Goal: Transaction & Acquisition: Purchase product/service

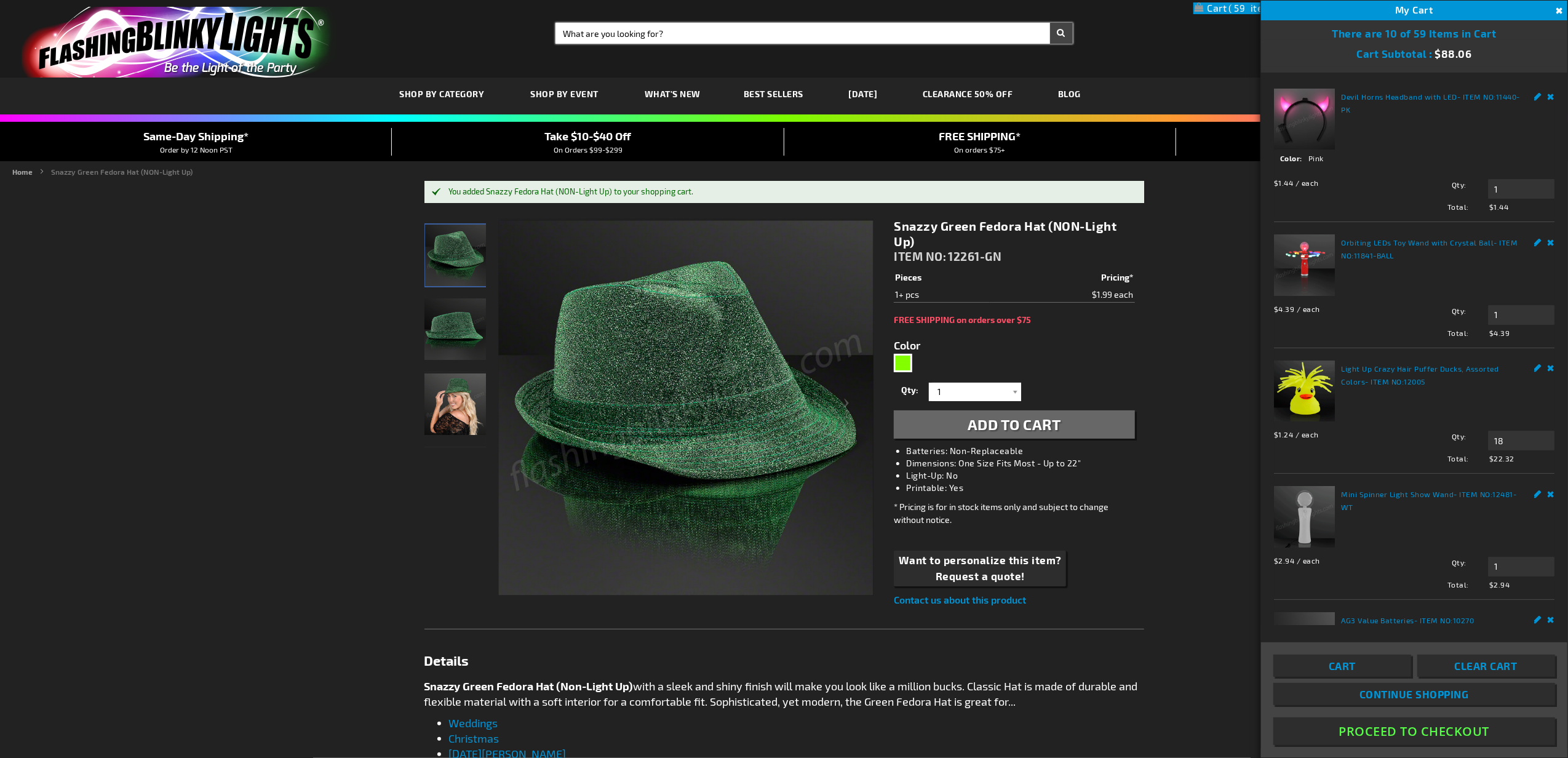
click at [785, 27] on input "Search" at bounding box center [814, 34] width 517 height 21
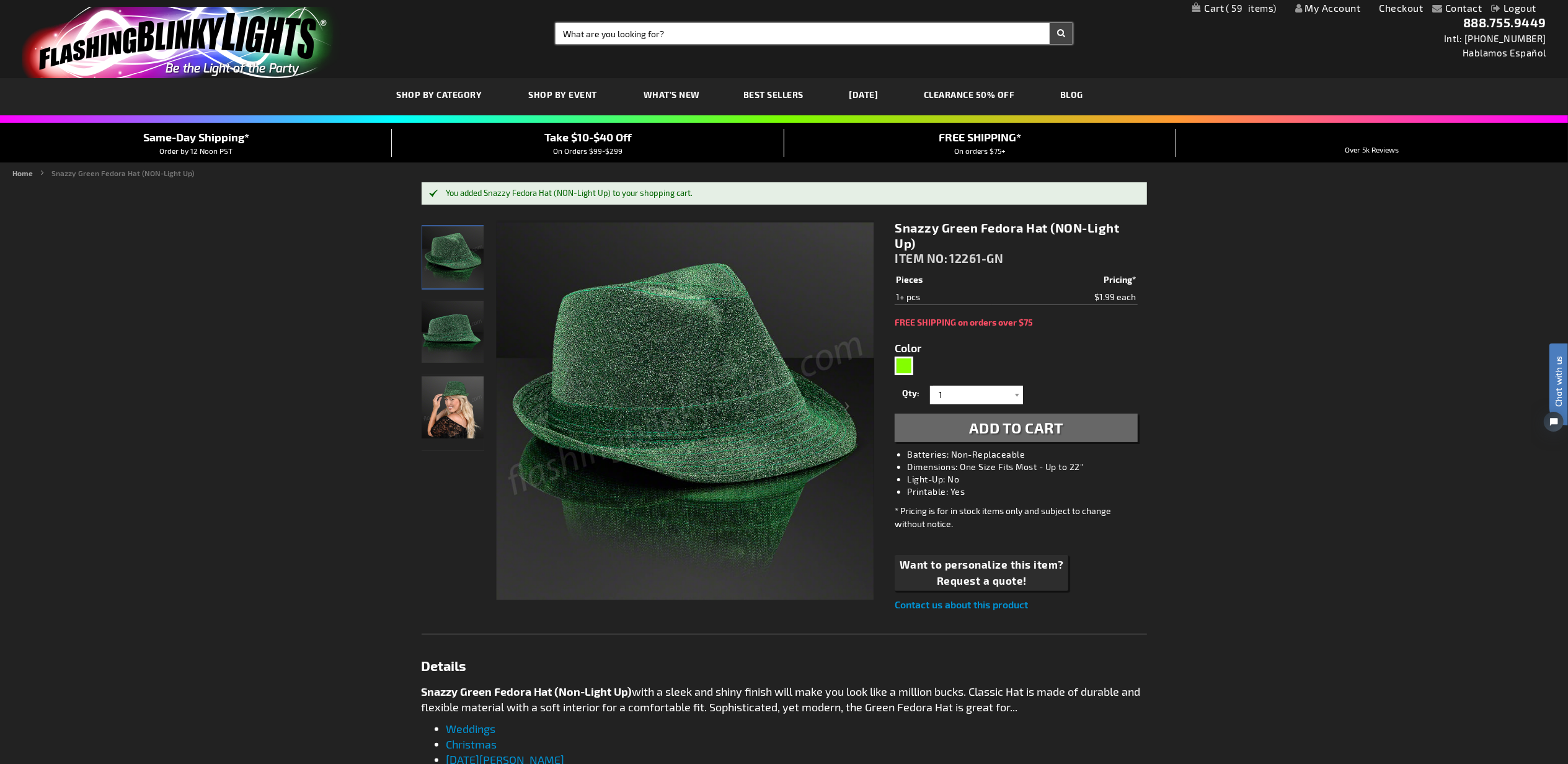
click at [792, 33] on input "Search" at bounding box center [813, 34] width 517 height 21
type input "leaf"
click at [1049, 23] on button "Search" at bounding box center [1061, 34] width 23 height 21
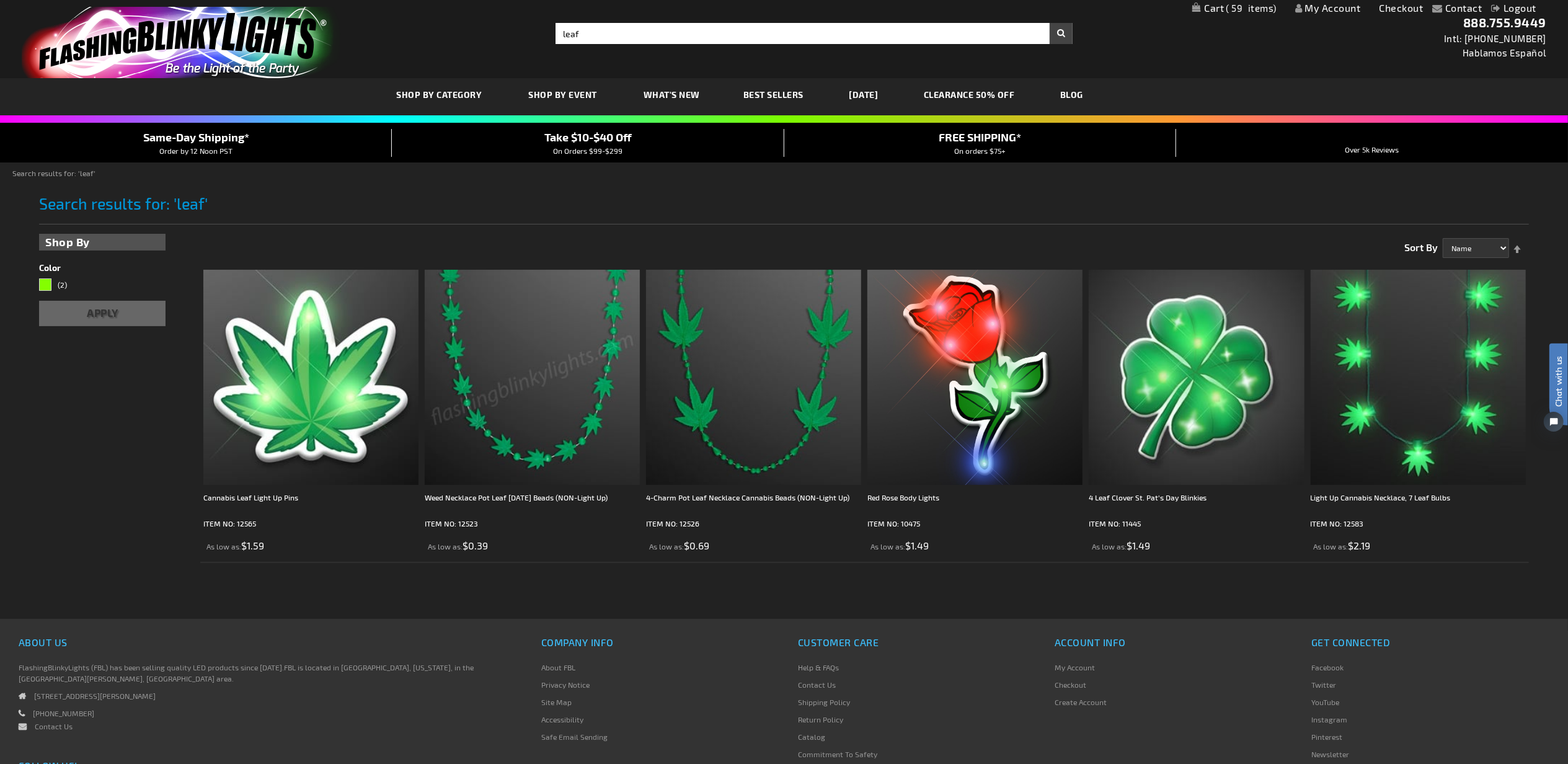
click at [533, 348] on img at bounding box center [532, 377] width 215 height 215
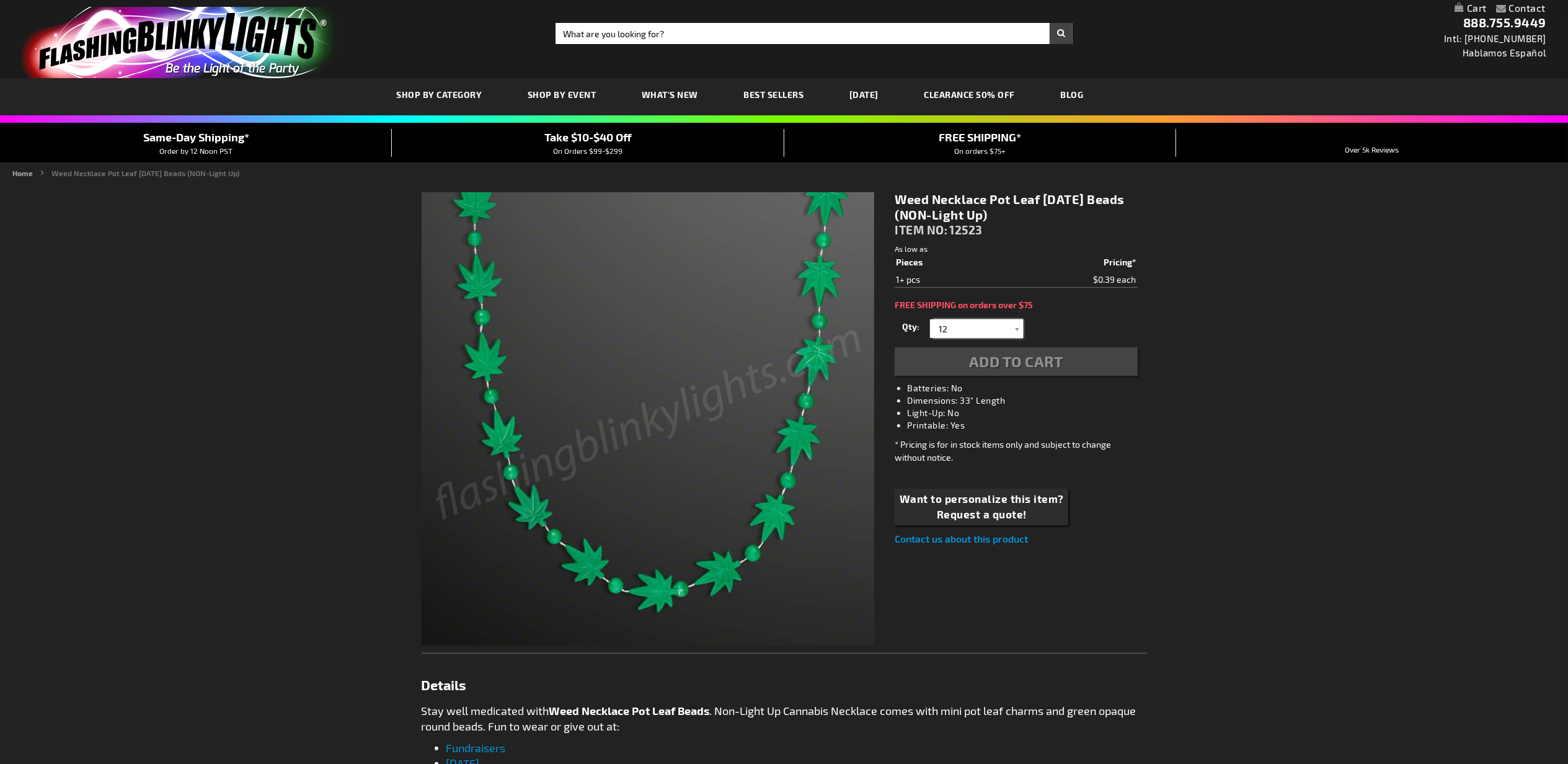
click at [958, 326] on input "12" at bounding box center [977, 328] width 90 height 19
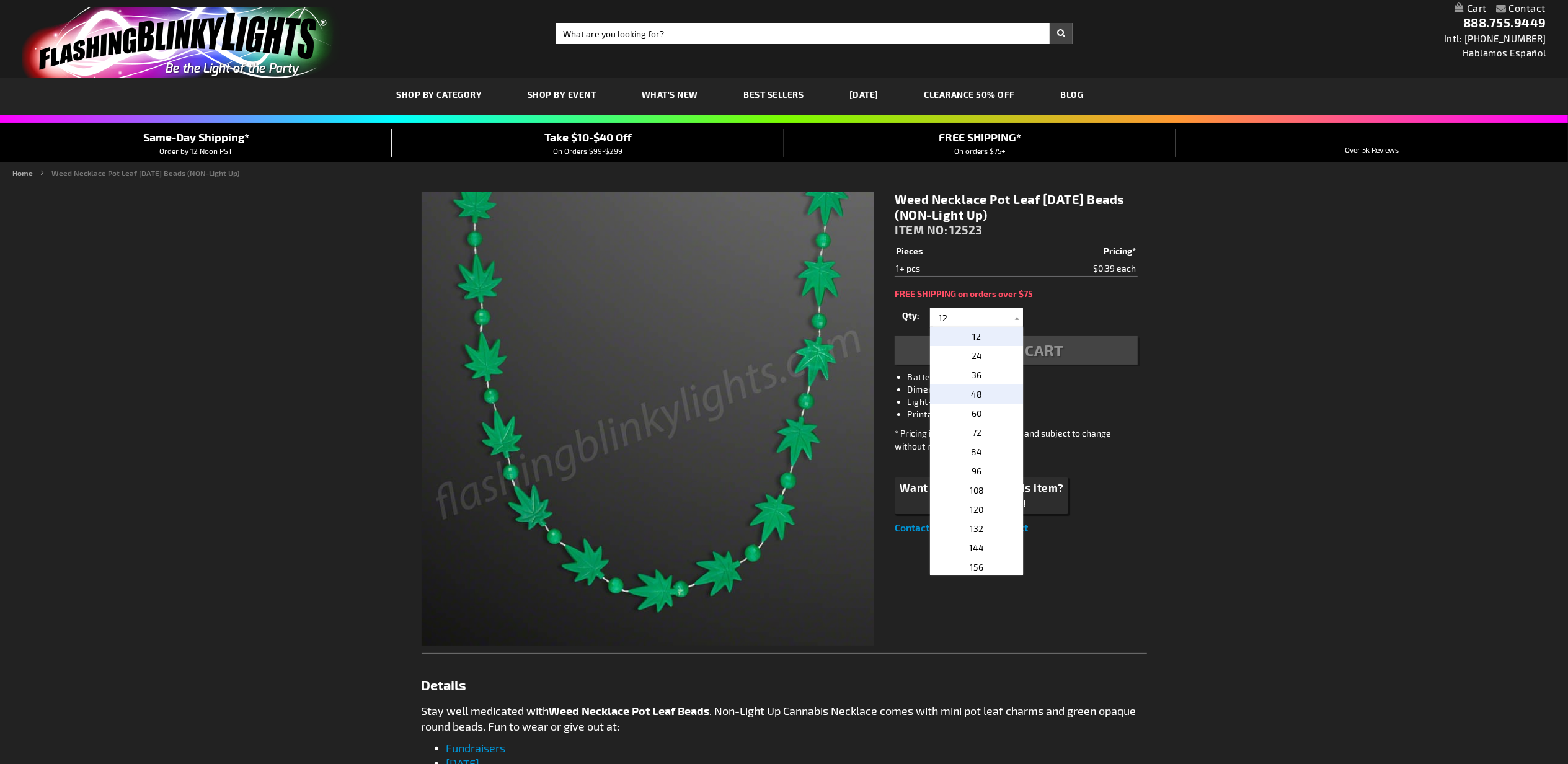
click at [971, 393] on span "48" at bounding box center [976, 394] width 12 height 11
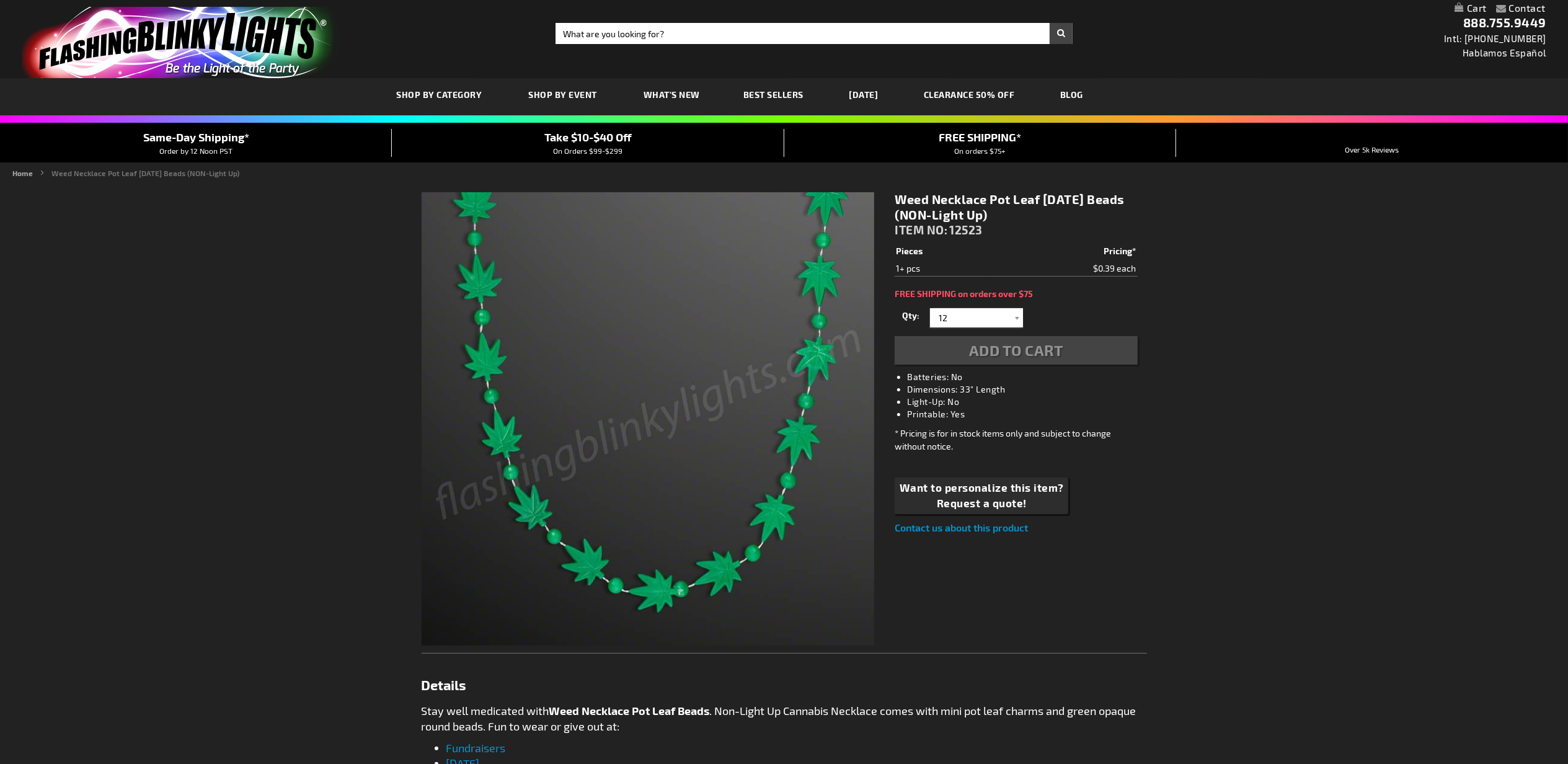
type input "48"
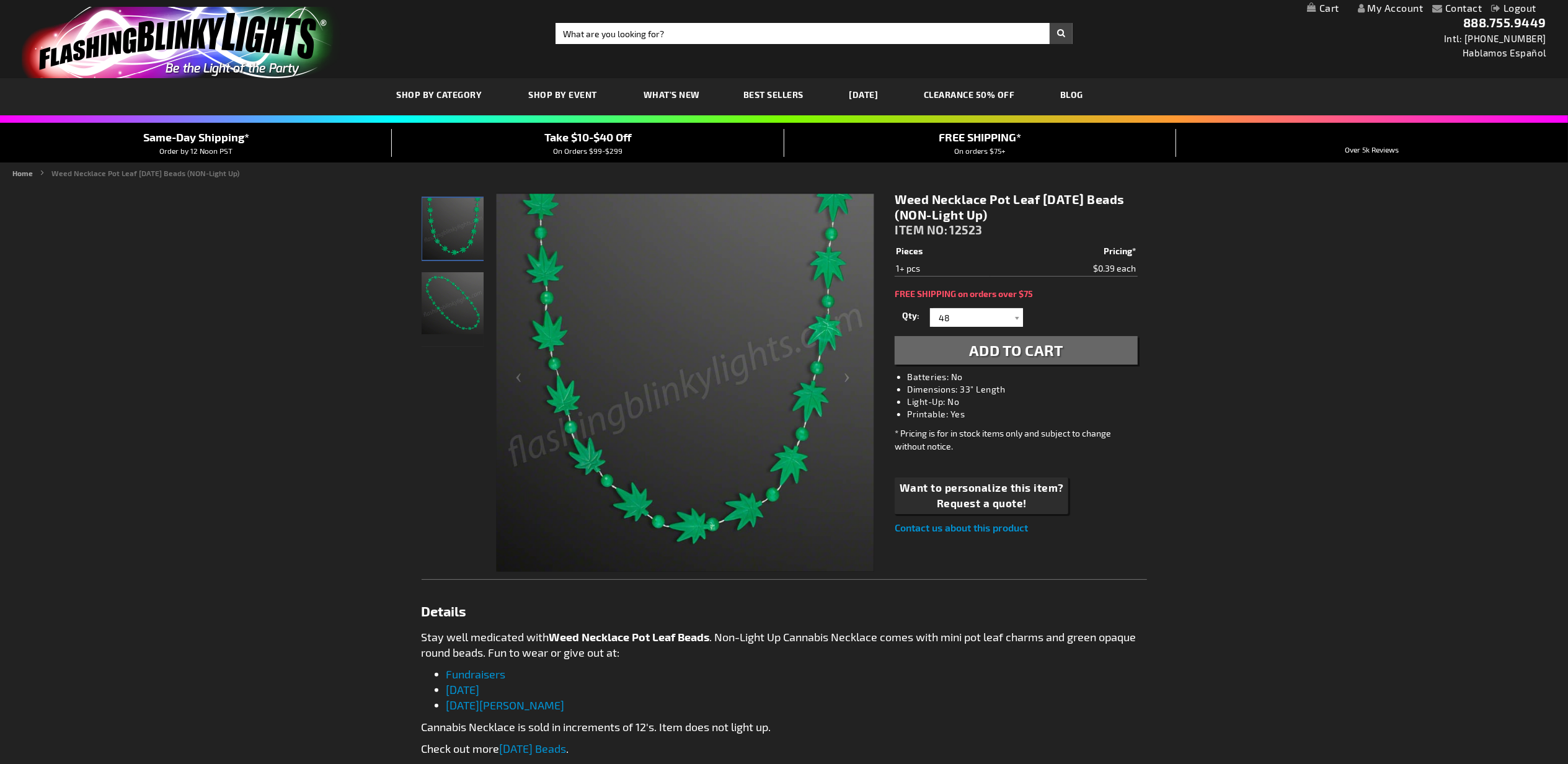
click at [1001, 350] on span "Add to Cart" at bounding box center [1016, 350] width 95 height 18
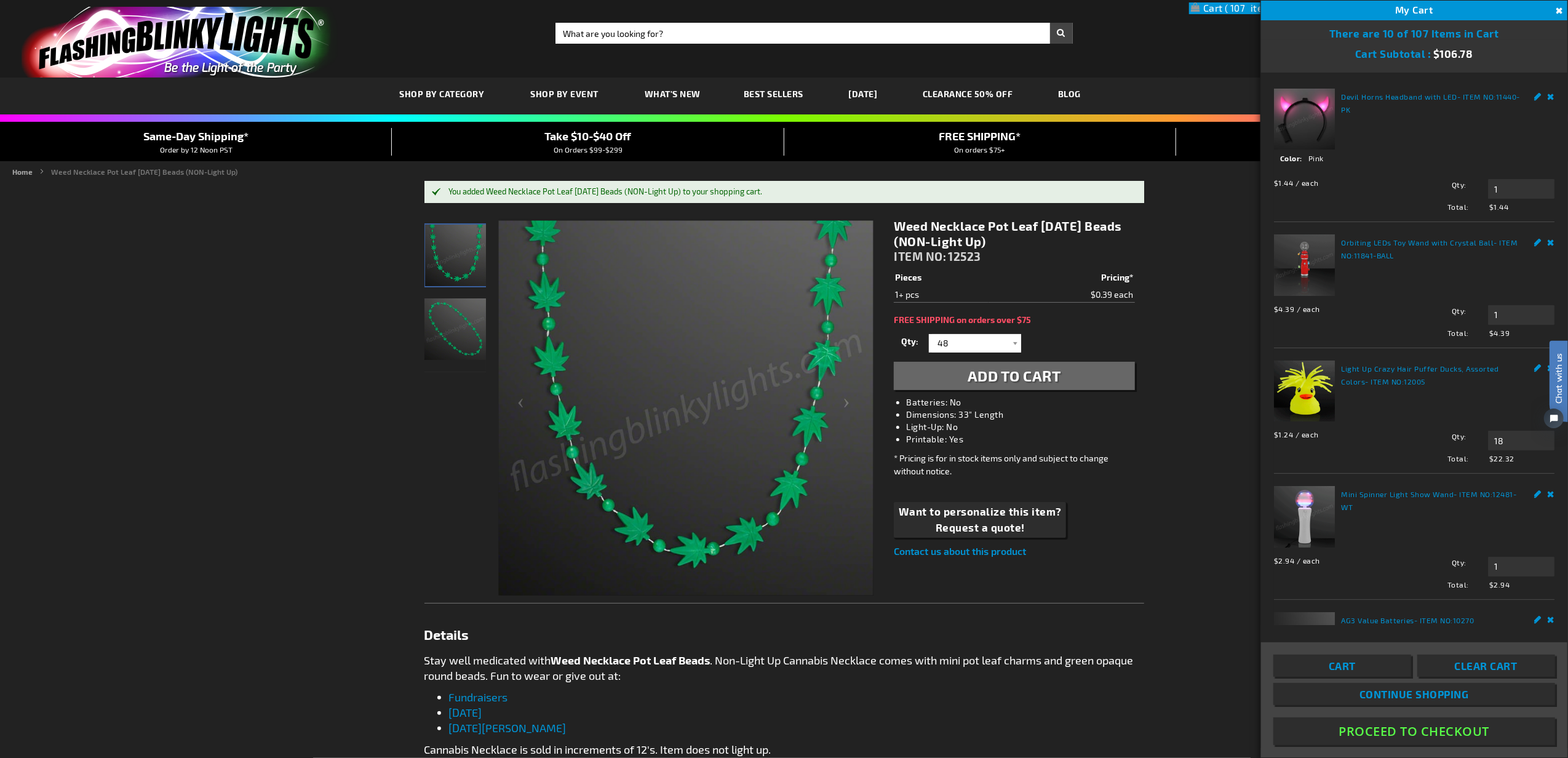
click at [1454, 733] on button "Proceed To Checkout" at bounding box center [1414, 731] width 282 height 27
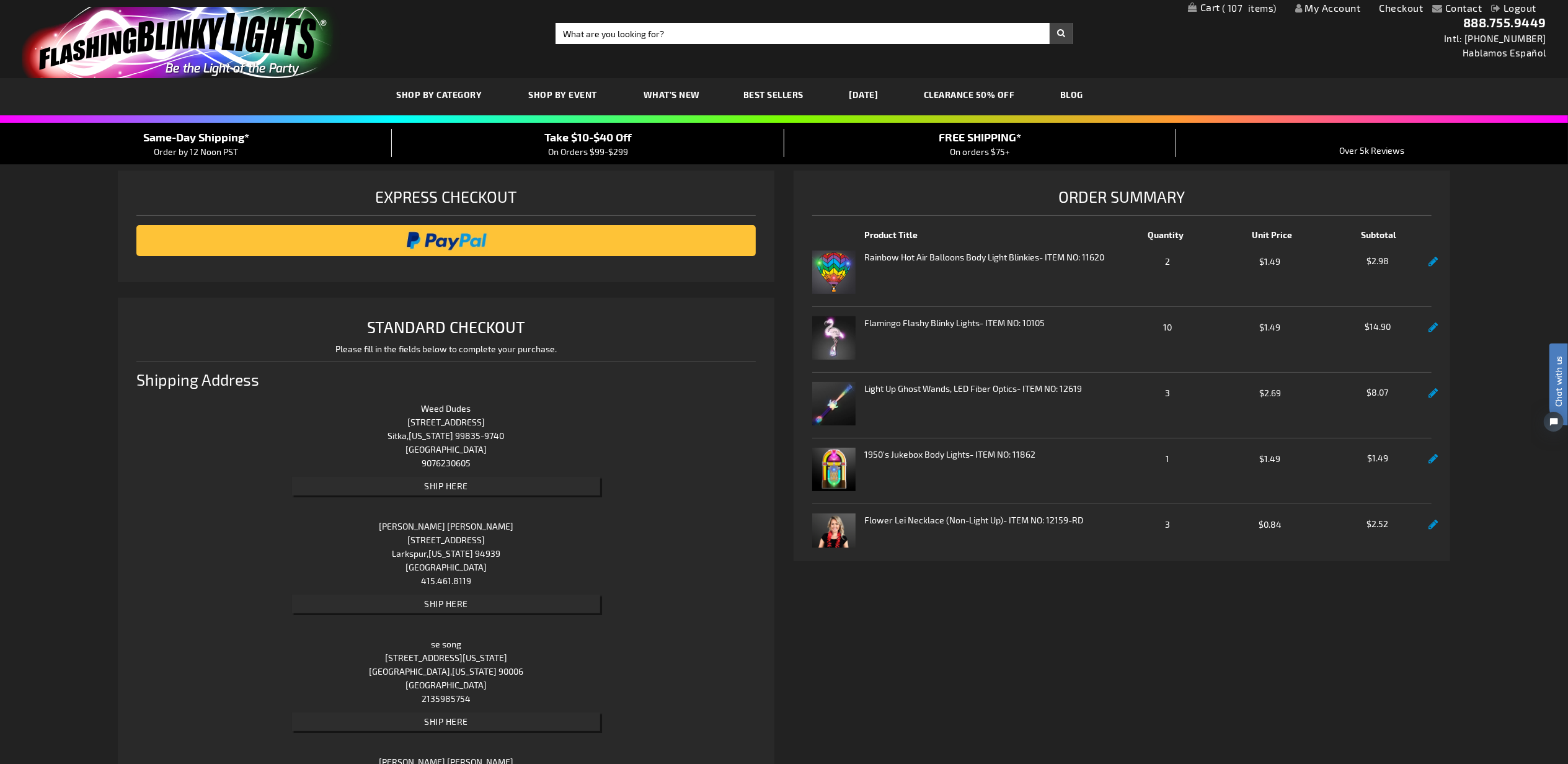
click at [1243, 11] on span "107" at bounding box center [1249, 8] width 54 height 12
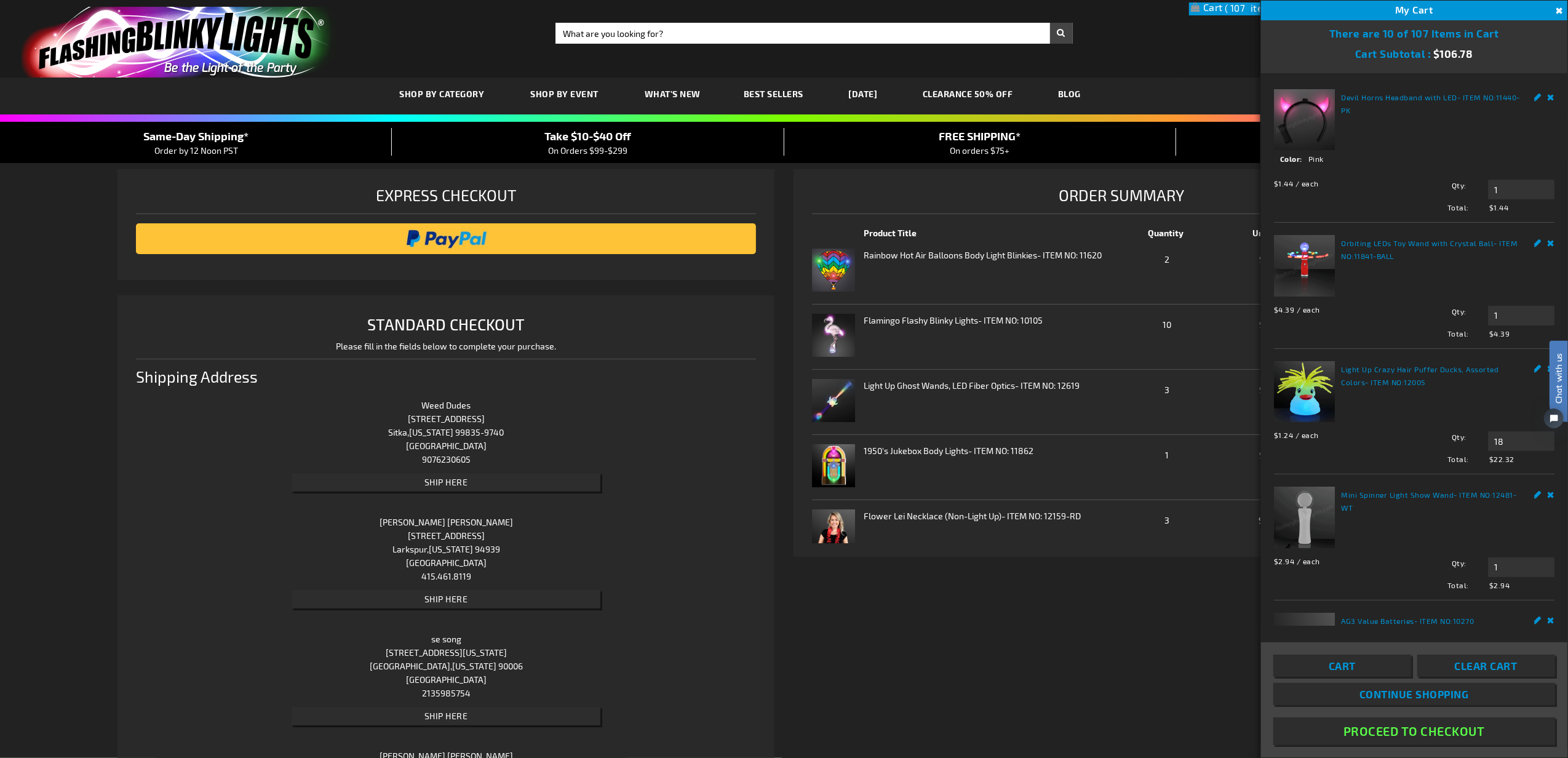
click at [1341, 664] on span "Cart" at bounding box center [1341, 666] width 27 height 12
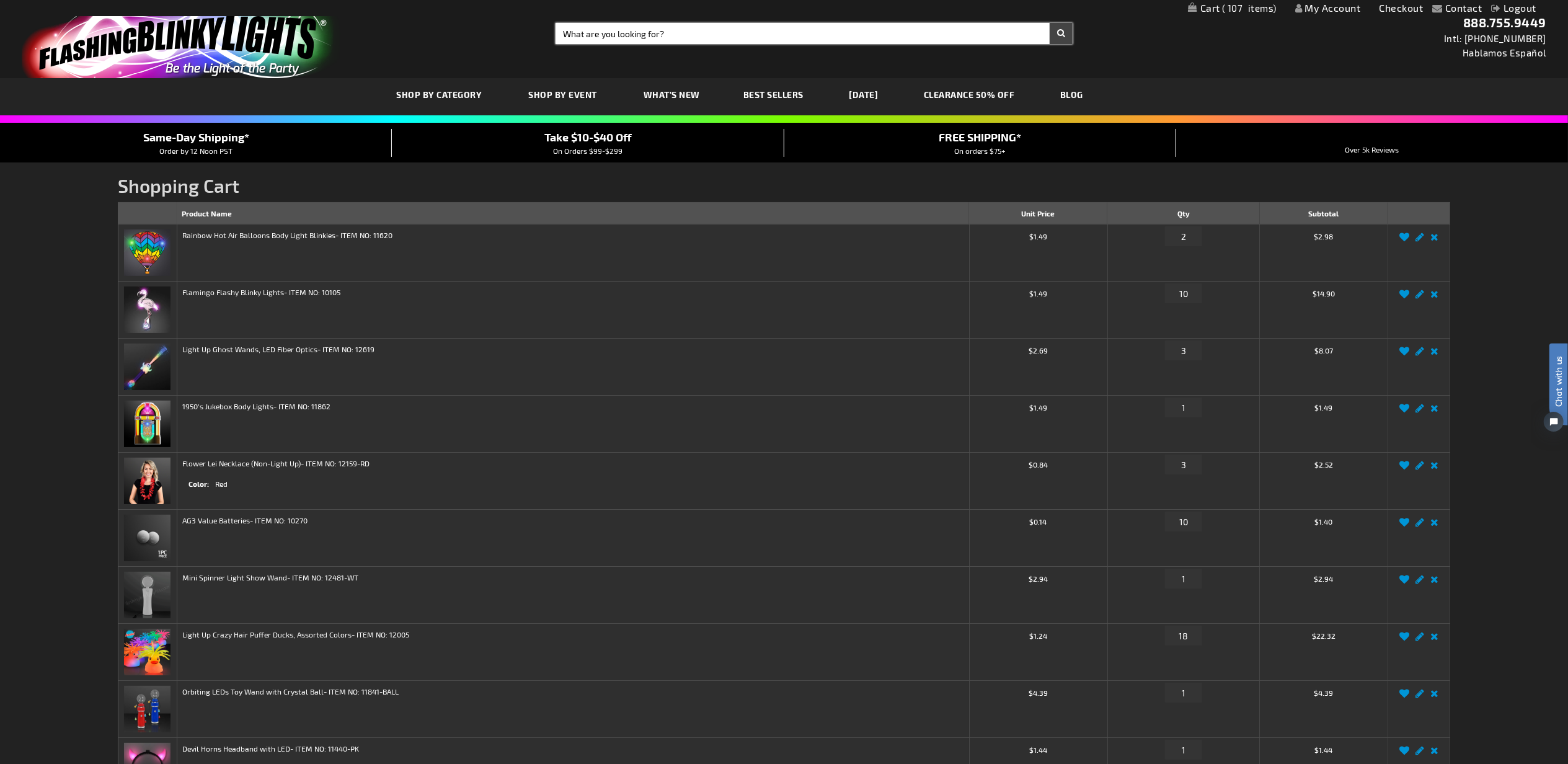
click at [928, 35] on input "Search" at bounding box center [813, 34] width 517 height 21
type input "red sound"
click at [1049, 23] on button "Search" at bounding box center [1061, 34] width 23 height 21
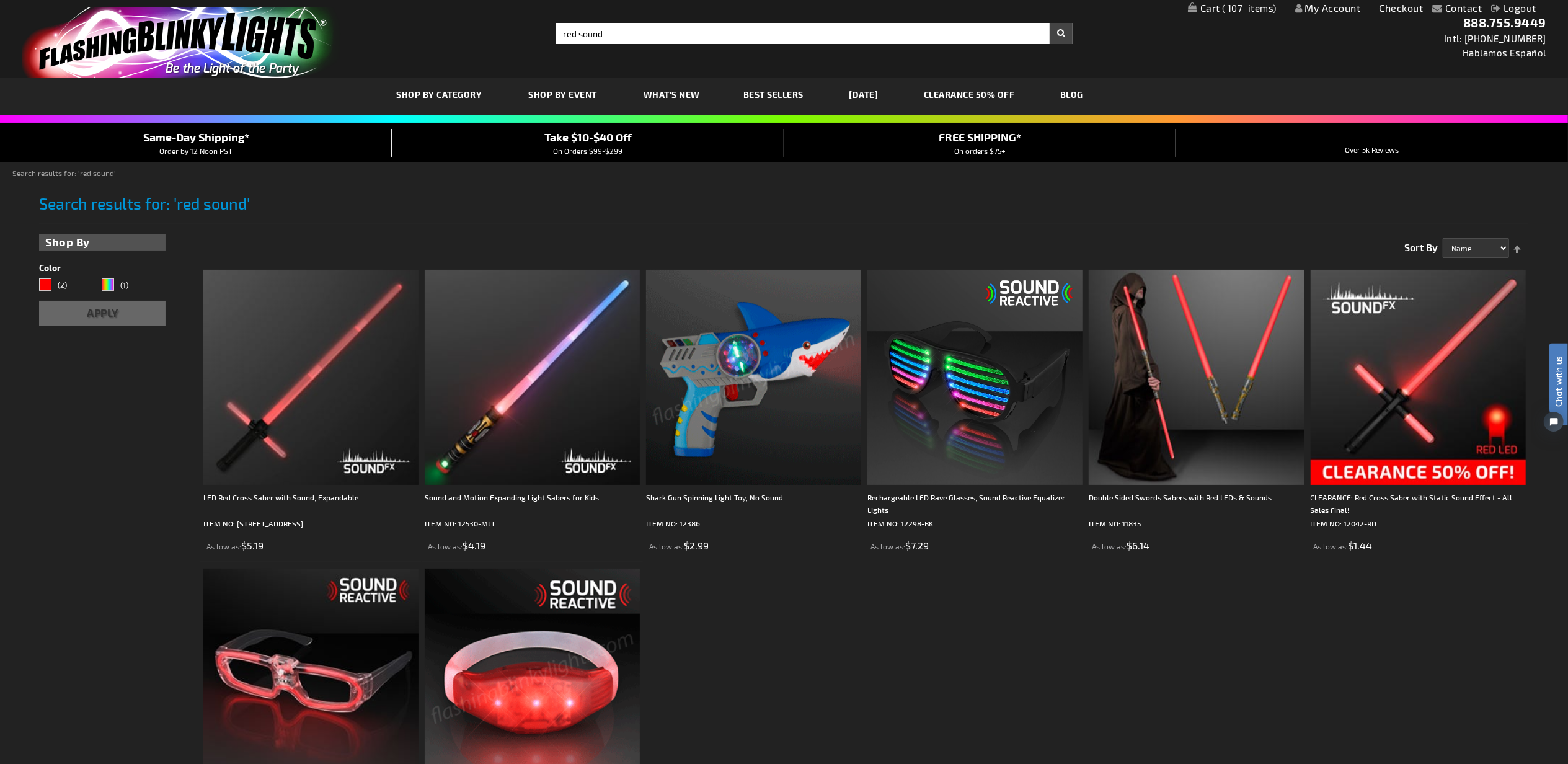
click at [559, 627] on img at bounding box center [532, 676] width 215 height 215
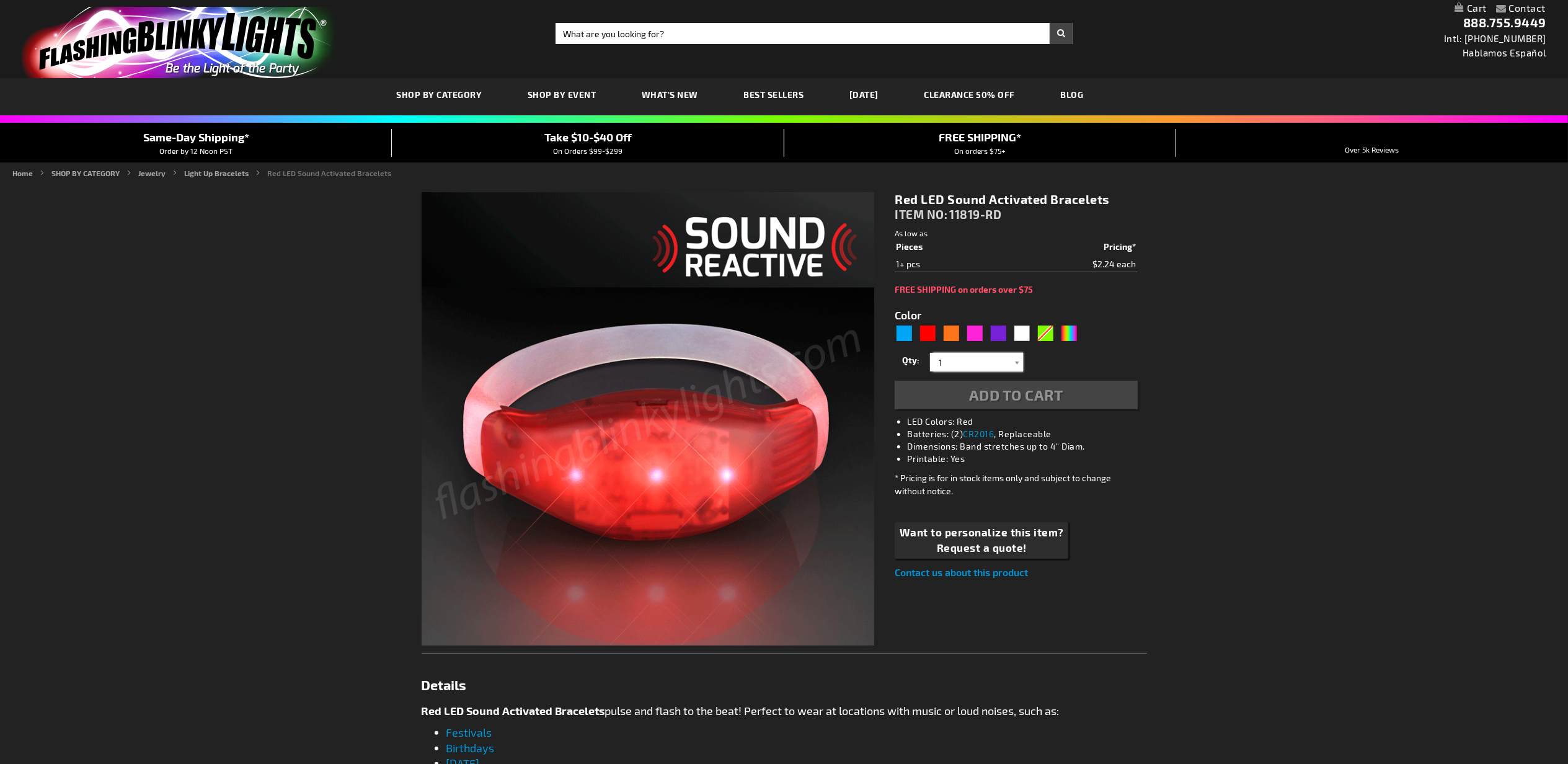
click at [972, 362] on input "1" at bounding box center [977, 361] width 90 height 19
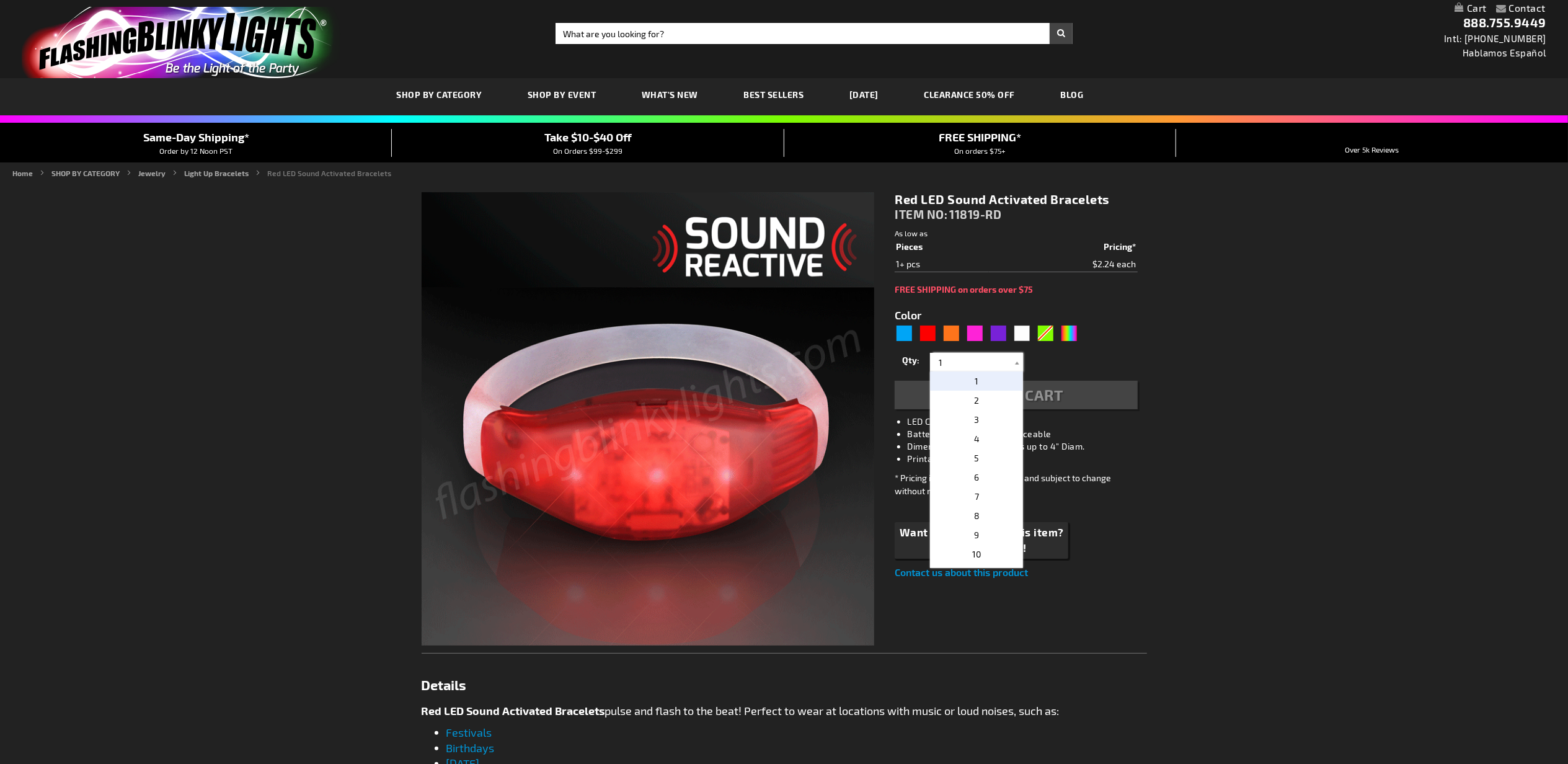
type input "5641"
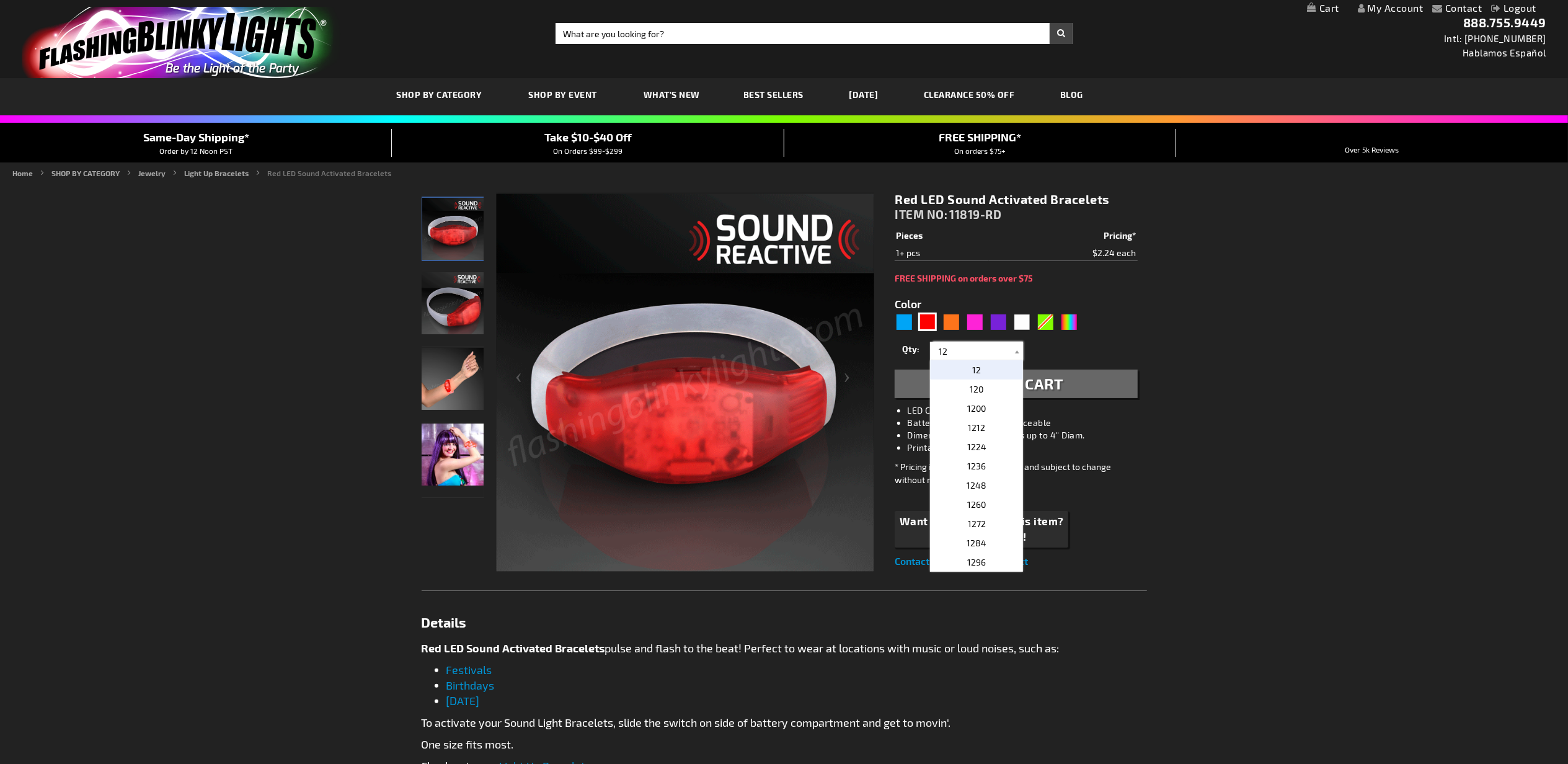
type input "12"
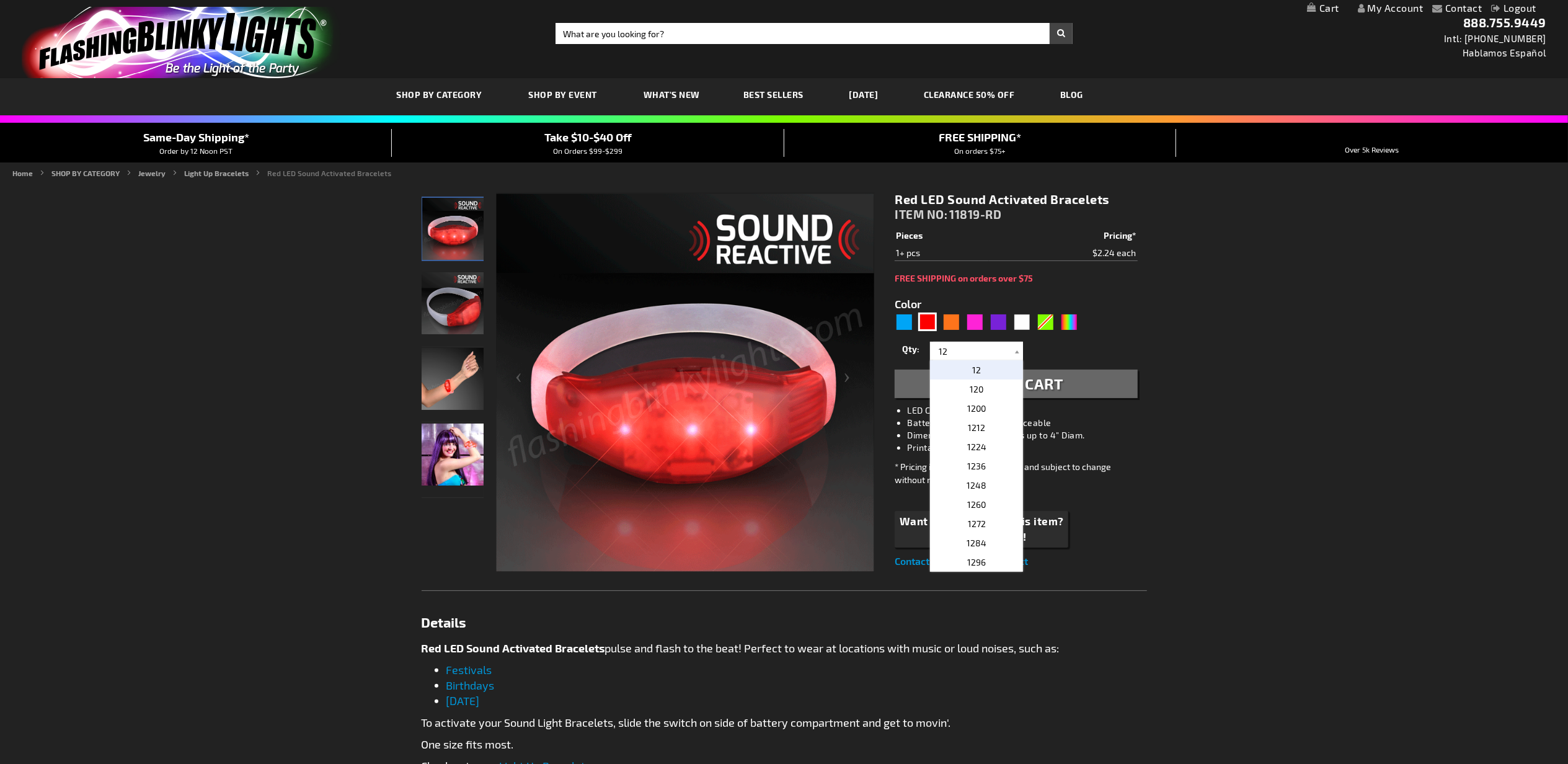
click at [1066, 380] on button "Add to Cart" at bounding box center [1016, 384] width 243 height 29
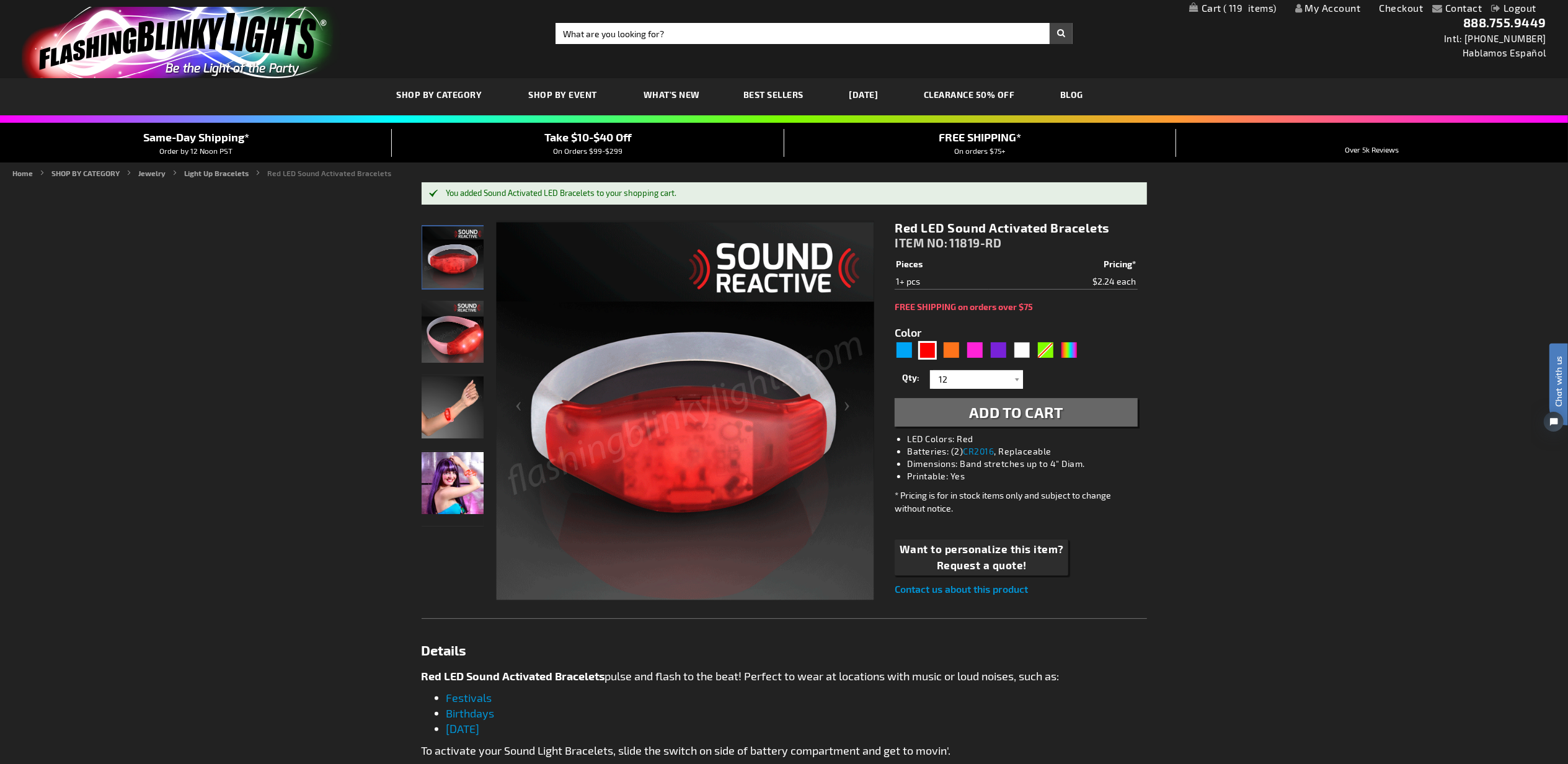
click at [1225, 11] on span "119" at bounding box center [1249, 8] width 54 height 12
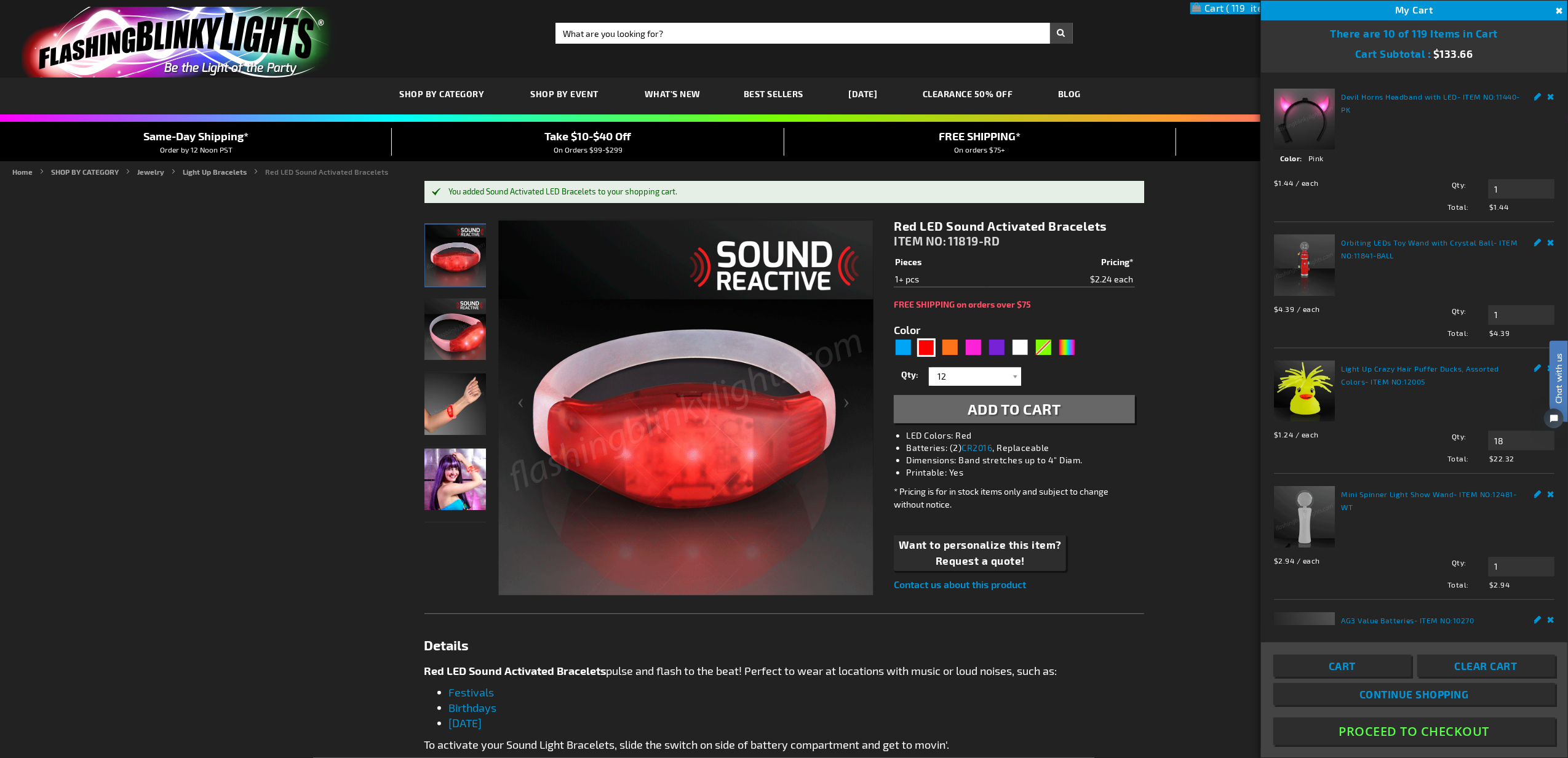
click at [1420, 731] on button "Proceed To Checkout" at bounding box center [1414, 731] width 282 height 27
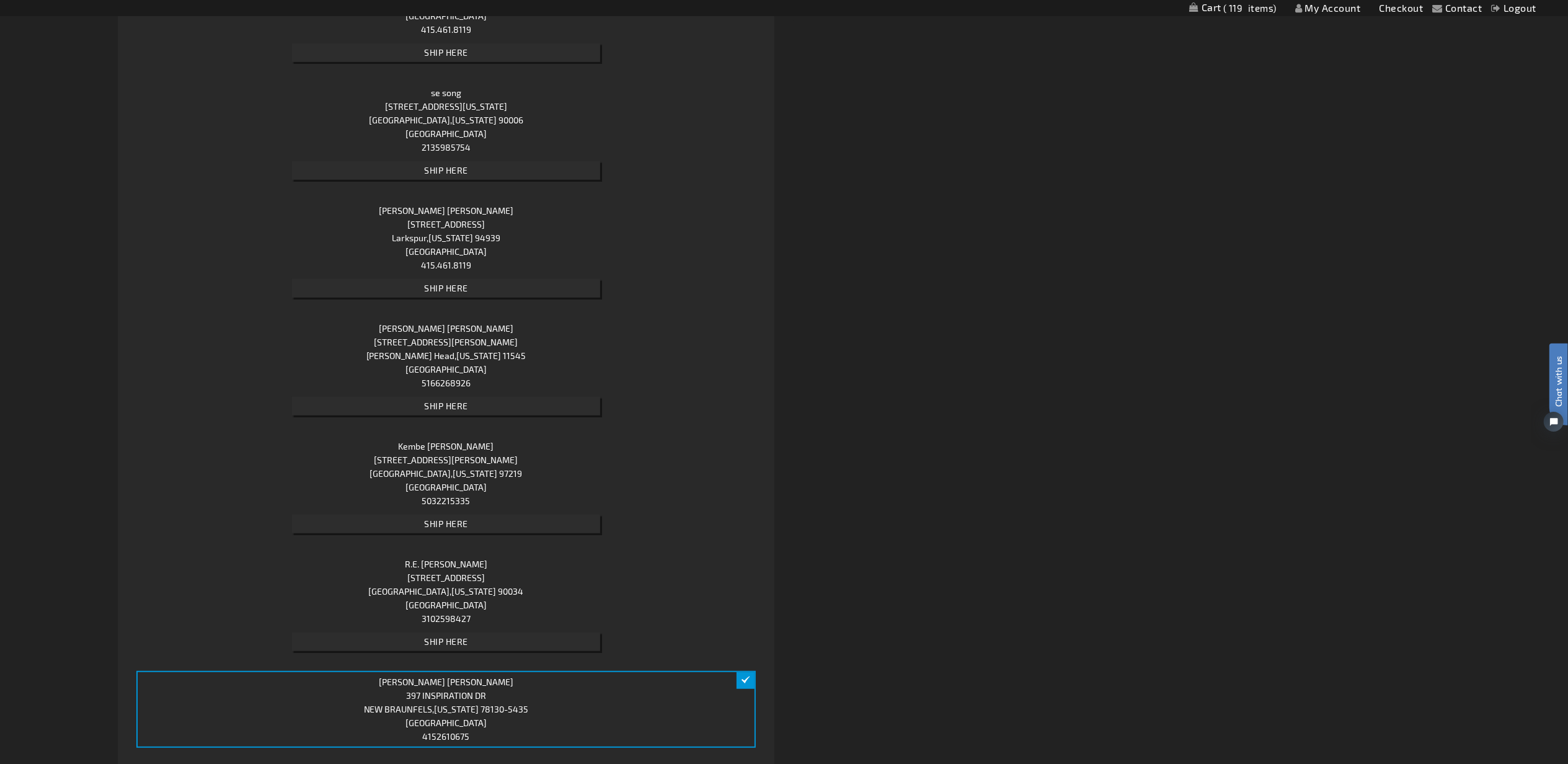
scroll to position [1101, 0]
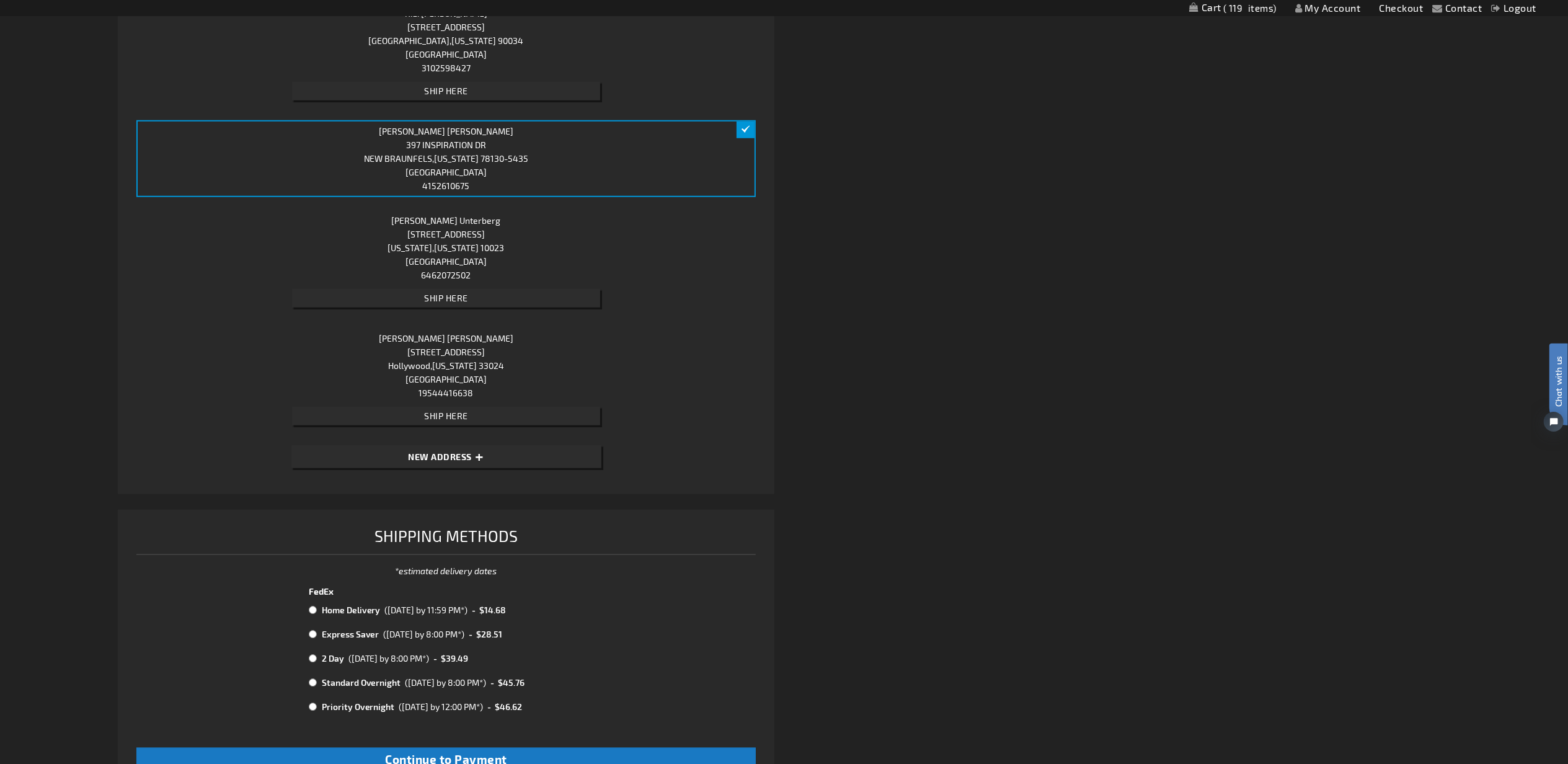
click at [394, 605] on div "(Fri, August 22nd by 11:59 PM*)" at bounding box center [426, 610] width 83 height 13
radio input "true"
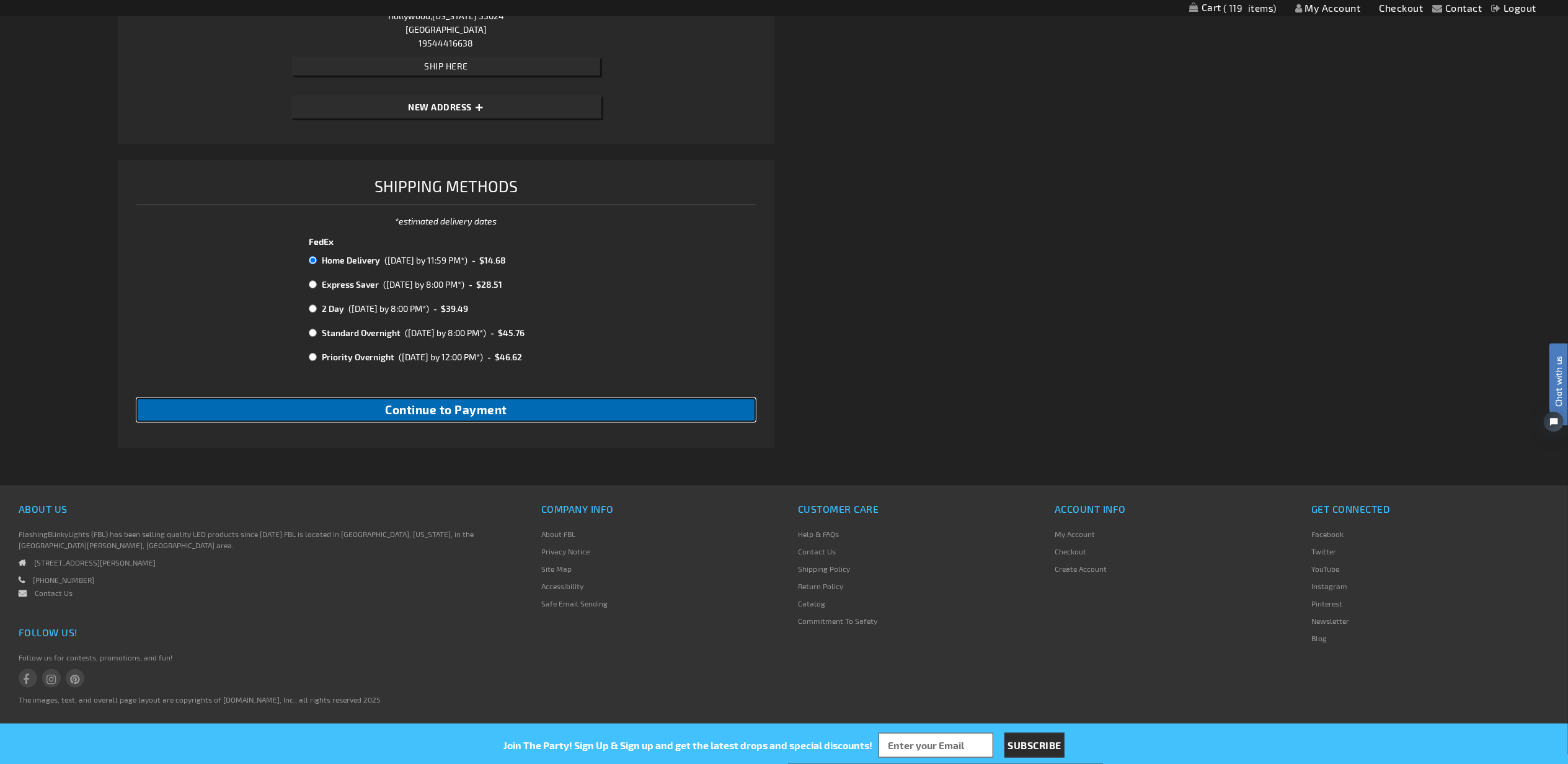
click at [477, 411] on span "Continue to Payment" at bounding box center [445, 410] width 122 height 14
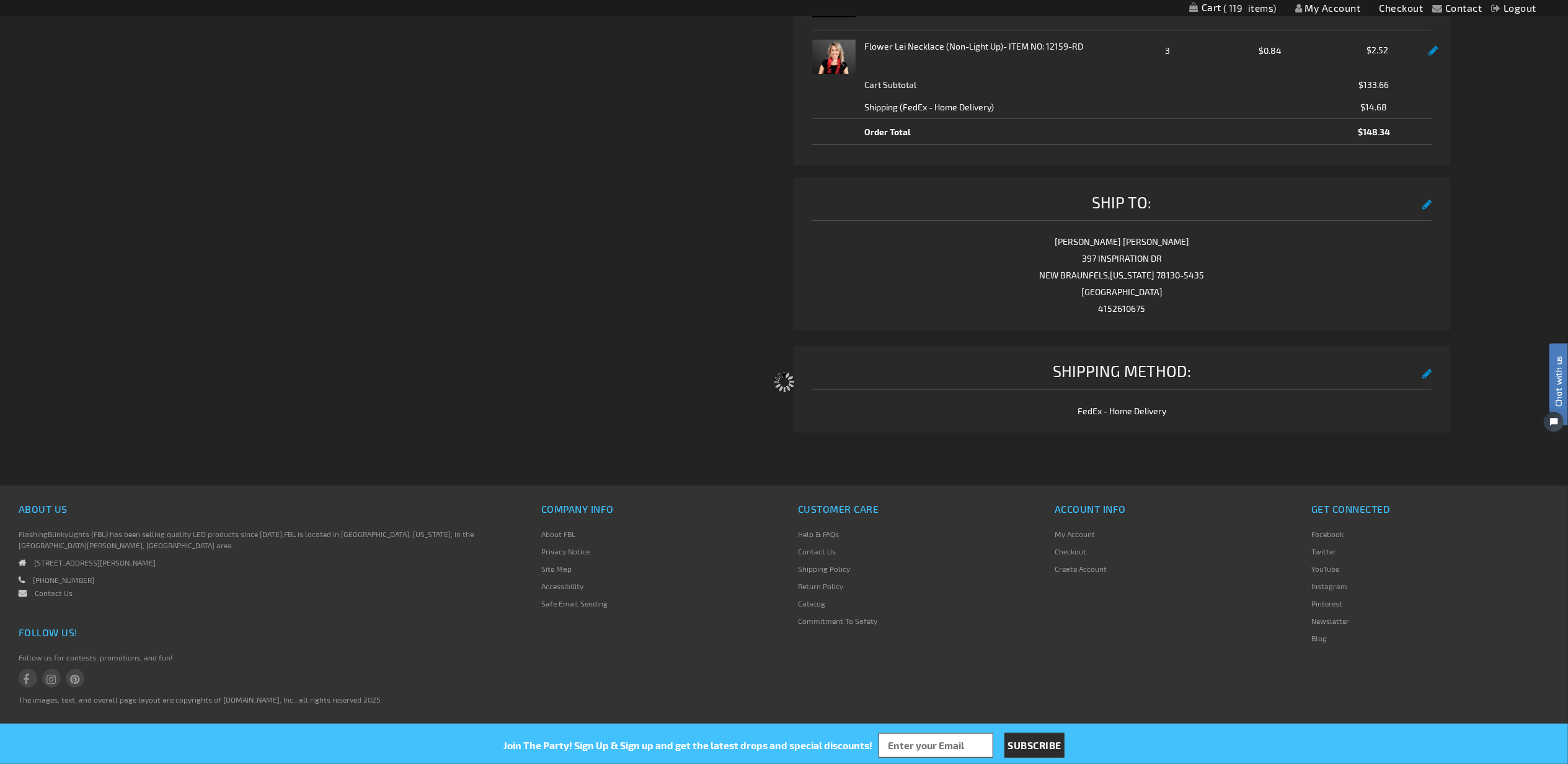
select select "560a9bff6f080f799f51085d74e1708f4973e253"
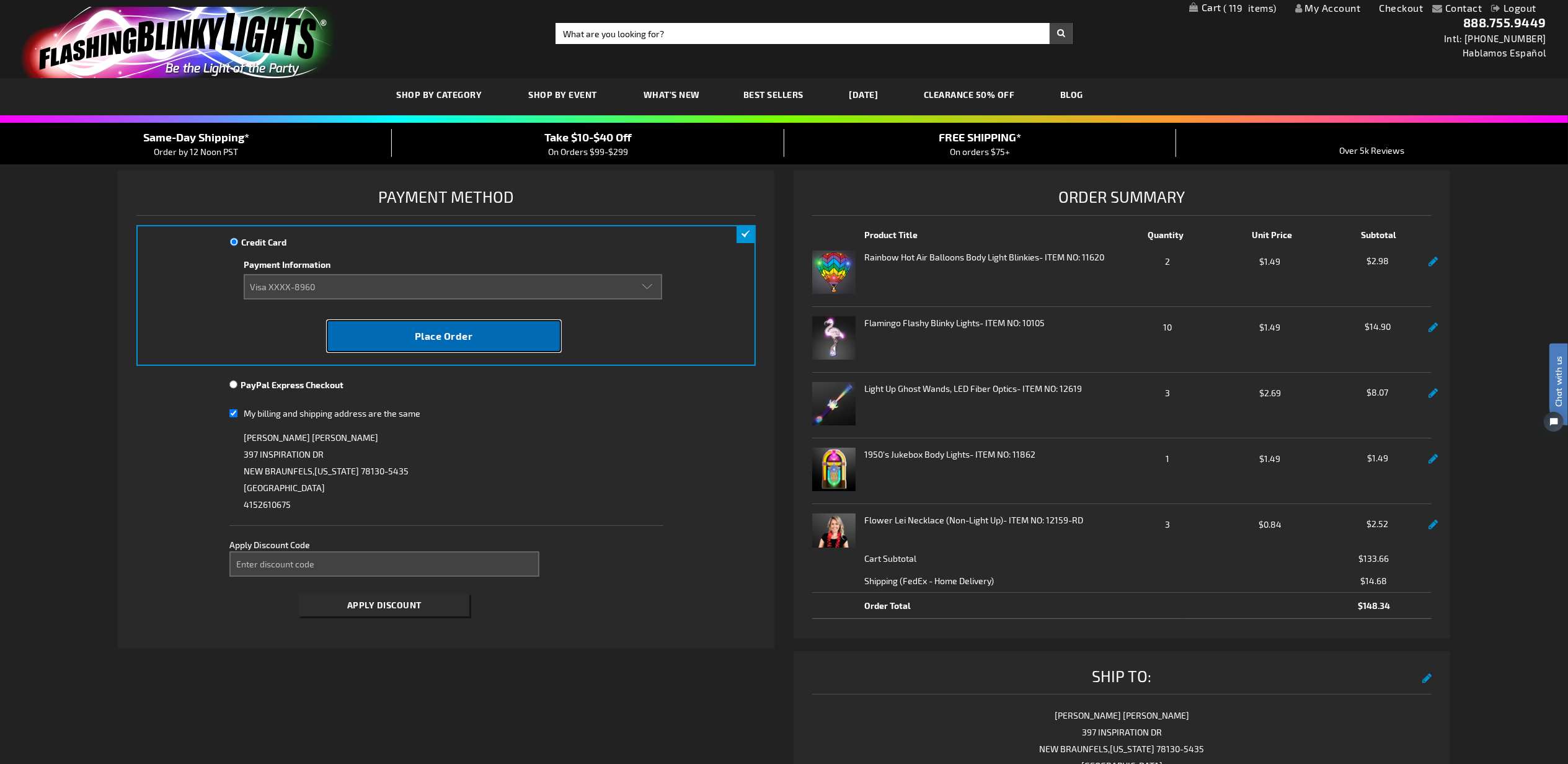
click at [509, 328] on button "Place Order" at bounding box center [444, 336] width 235 height 32
